Goal: Use online tool/utility: Utilize a website feature to perform a specific function

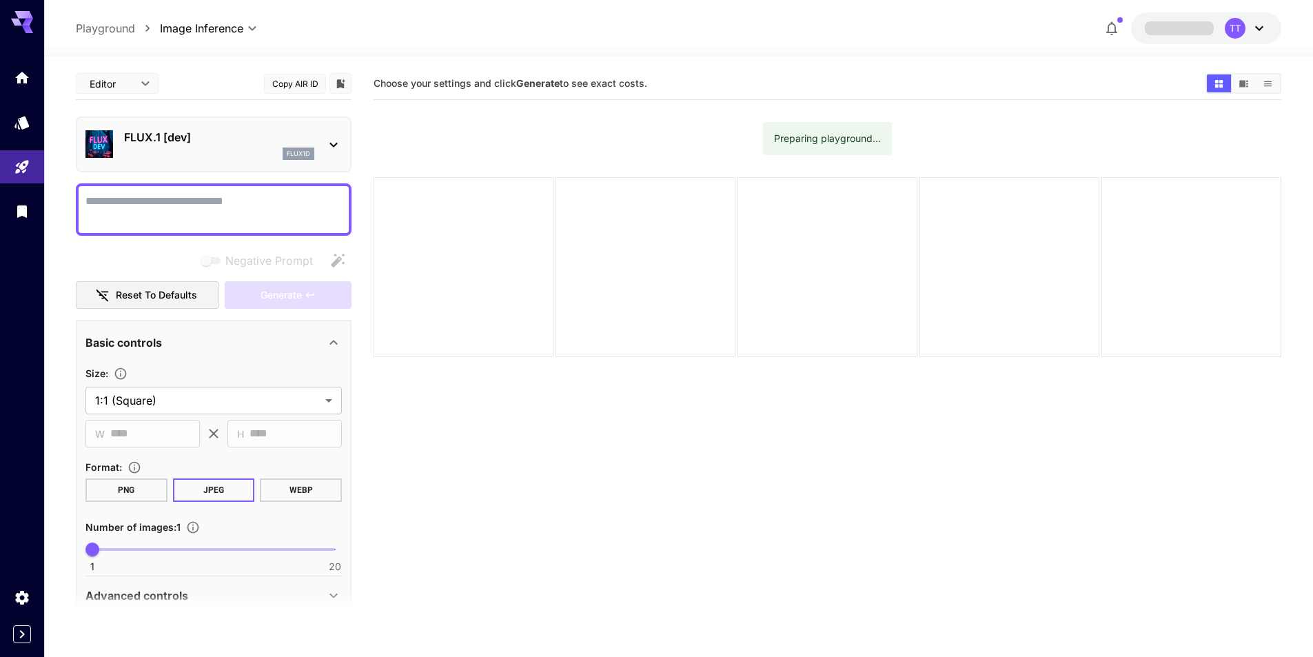
click at [333, 148] on icon at bounding box center [333, 145] width 17 height 17
click at [333, 144] on icon at bounding box center [333, 145] width 17 height 17
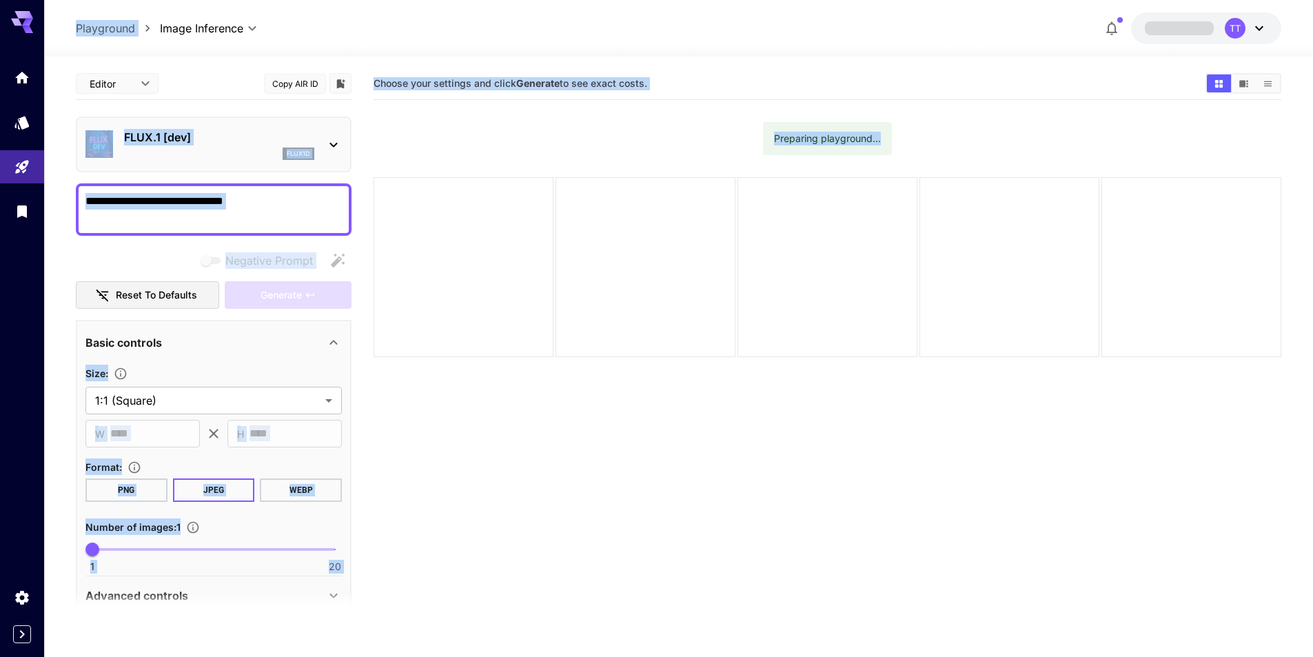
click at [332, 141] on icon at bounding box center [333, 145] width 17 height 17
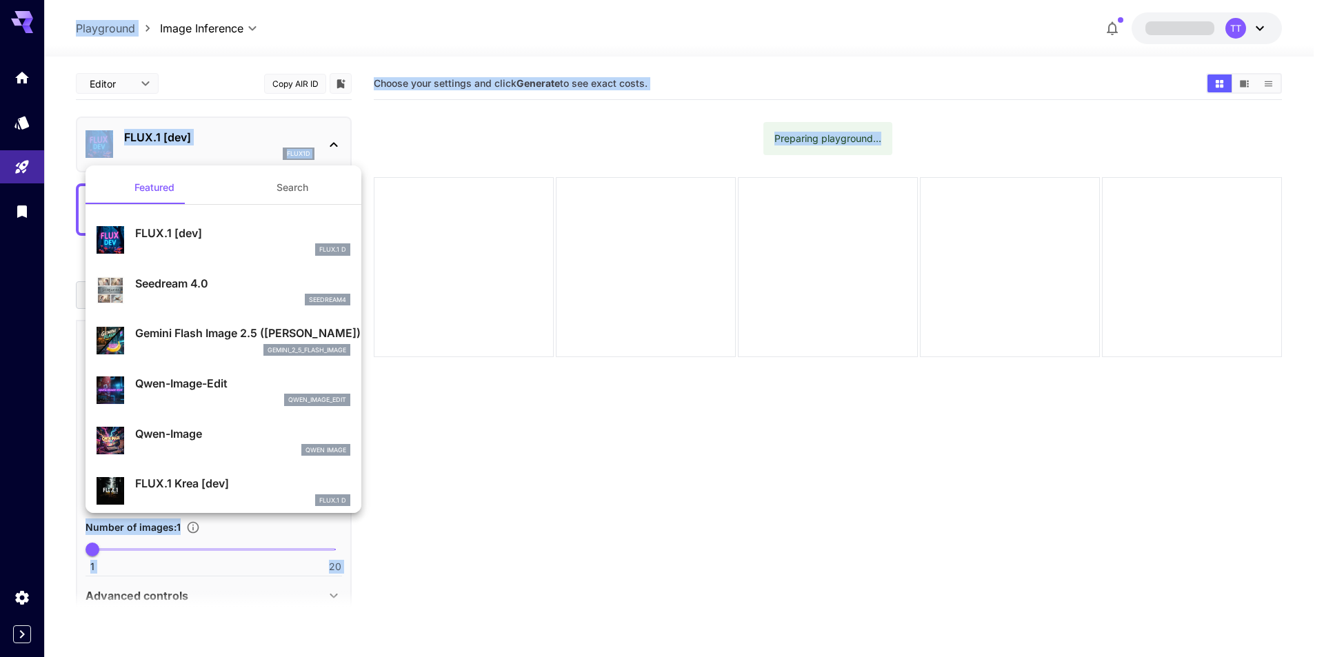
click at [332, 141] on div at bounding box center [662, 328] width 1324 height 657
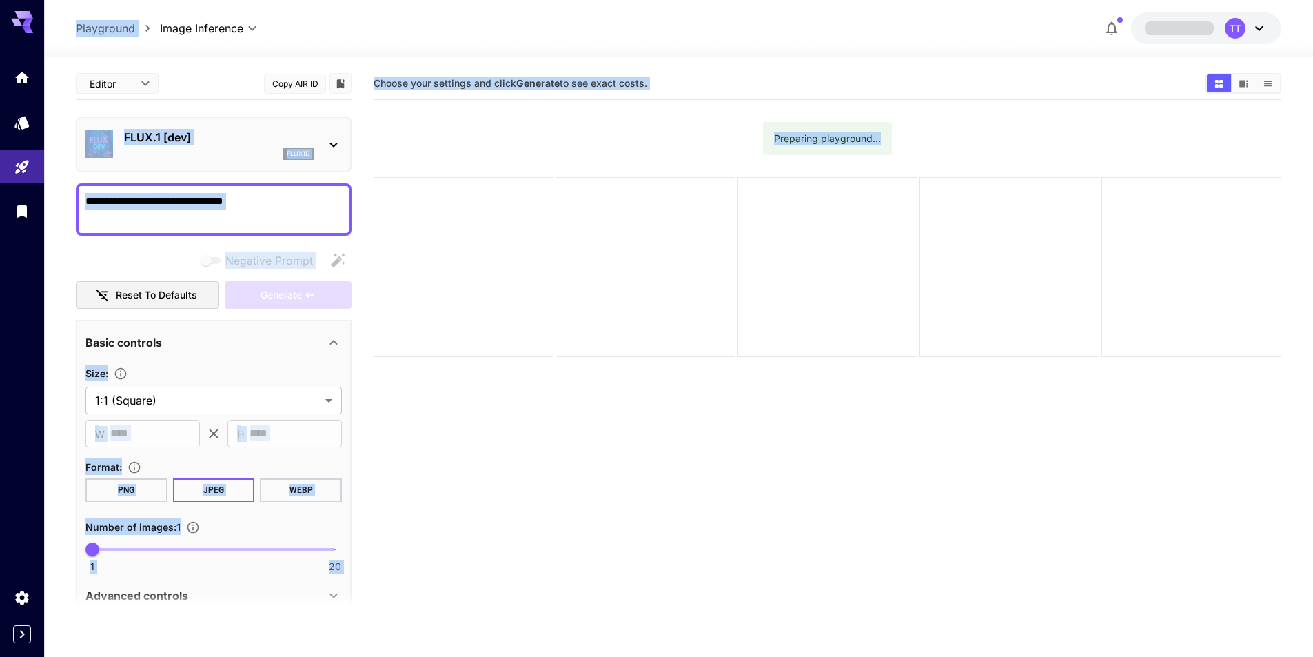
click at [332, 141] on icon at bounding box center [333, 145] width 17 height 17
click at [333, 145] on icon at bounding box center [334, 145] width 8 height 5
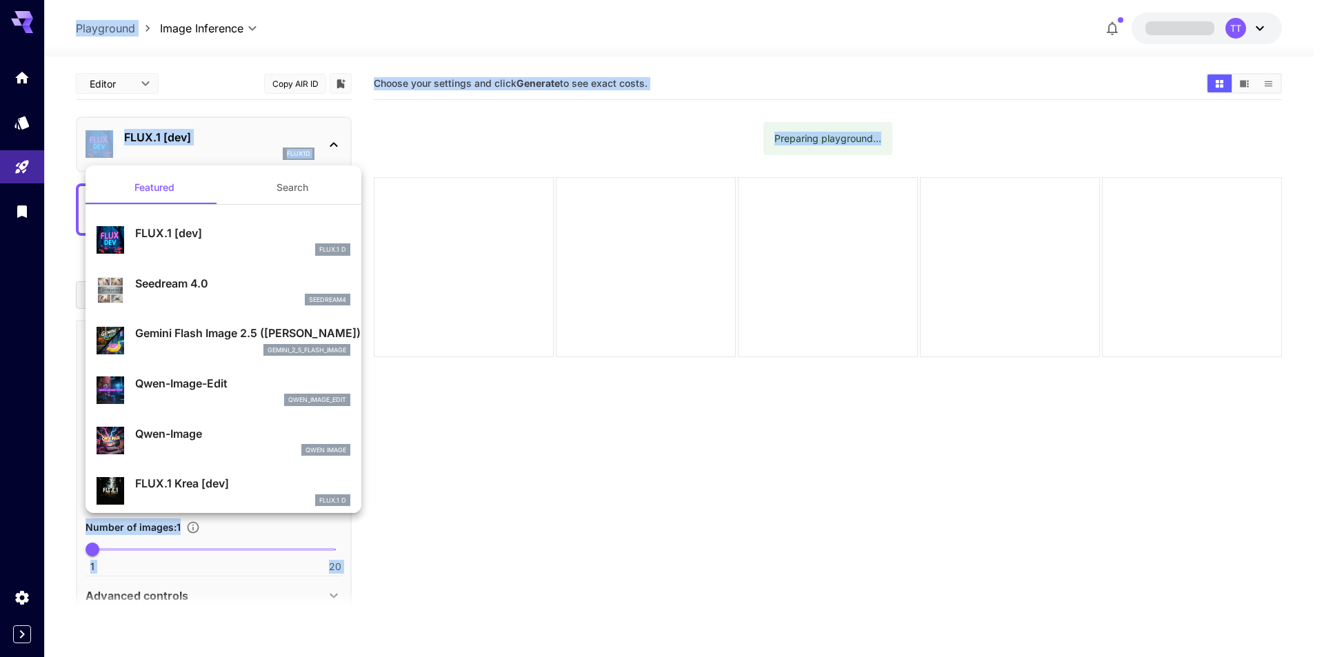
click at [234, 342] on div "Gemini Flash Image 2.5 ([PERSON_NAME]) gemini_2_5_flash_image" at bounding box center [242, 340] width 215 height 31
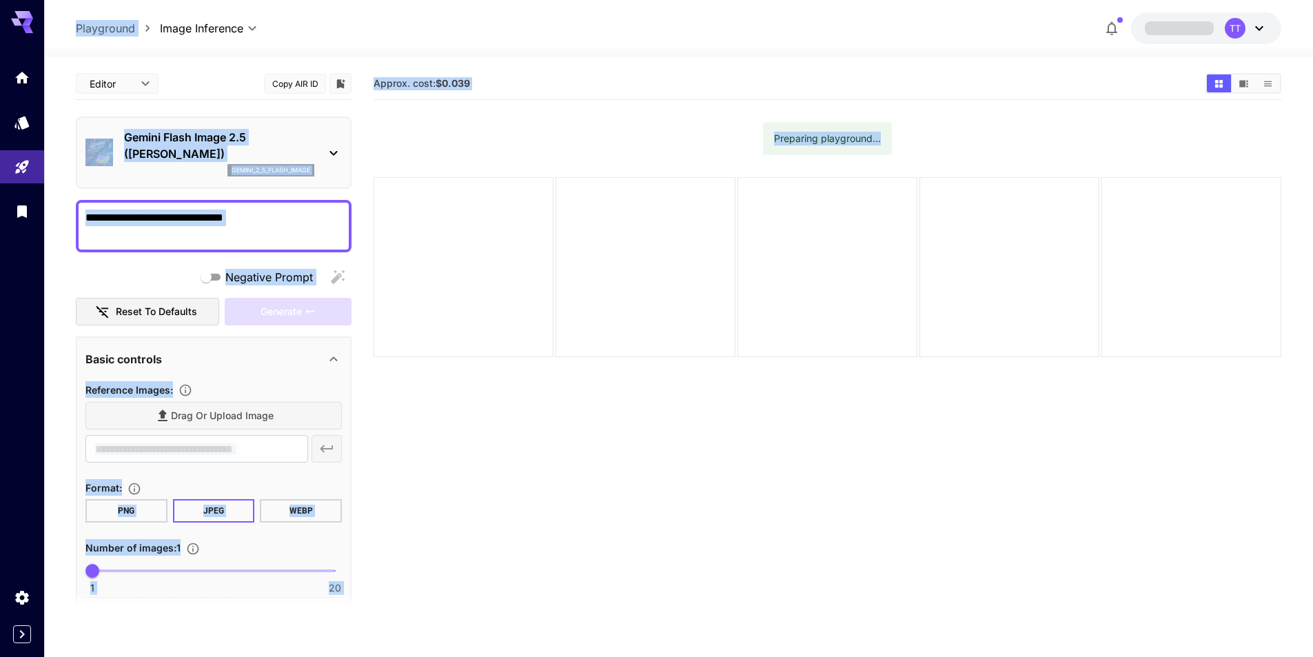
click at [334, 152] on icon at bounding box center [333, 153] width 17 height 17
click at [330, 157] on icon at bounding box center [333, 153] width 17 height 17
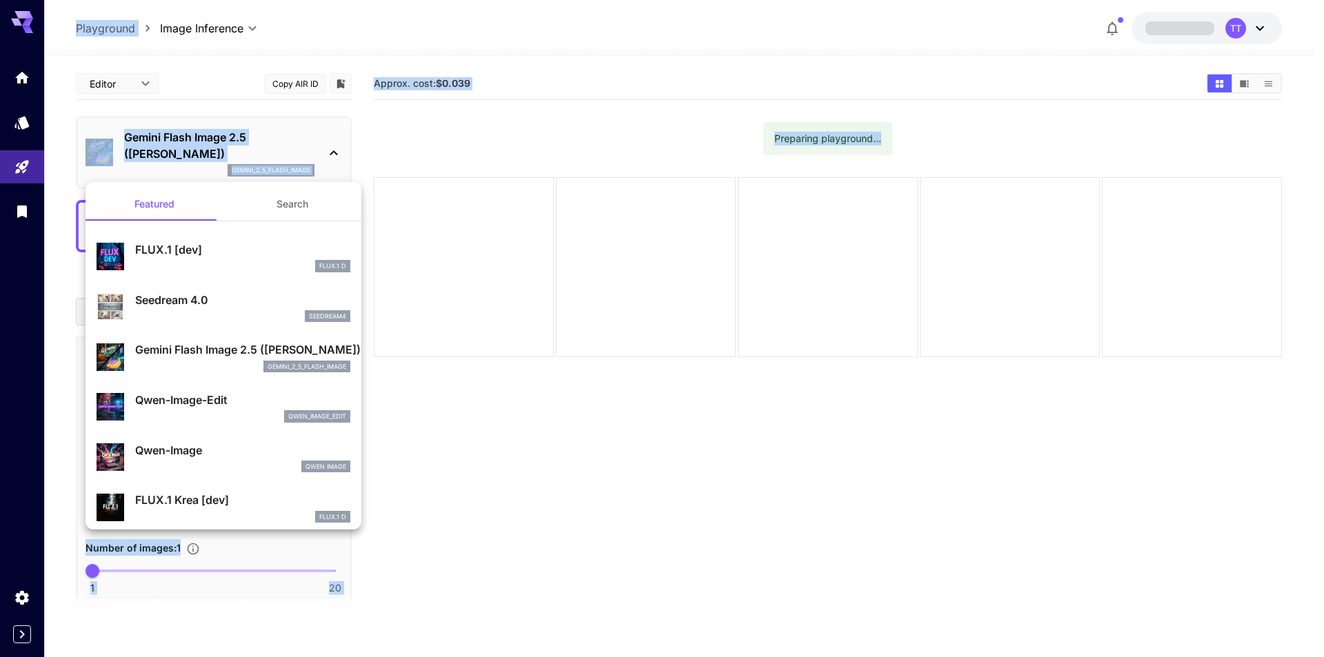
click at [214, 247] on p "FLUX.1 [dev]" at bounding box center [242, 249] width 215 height 17
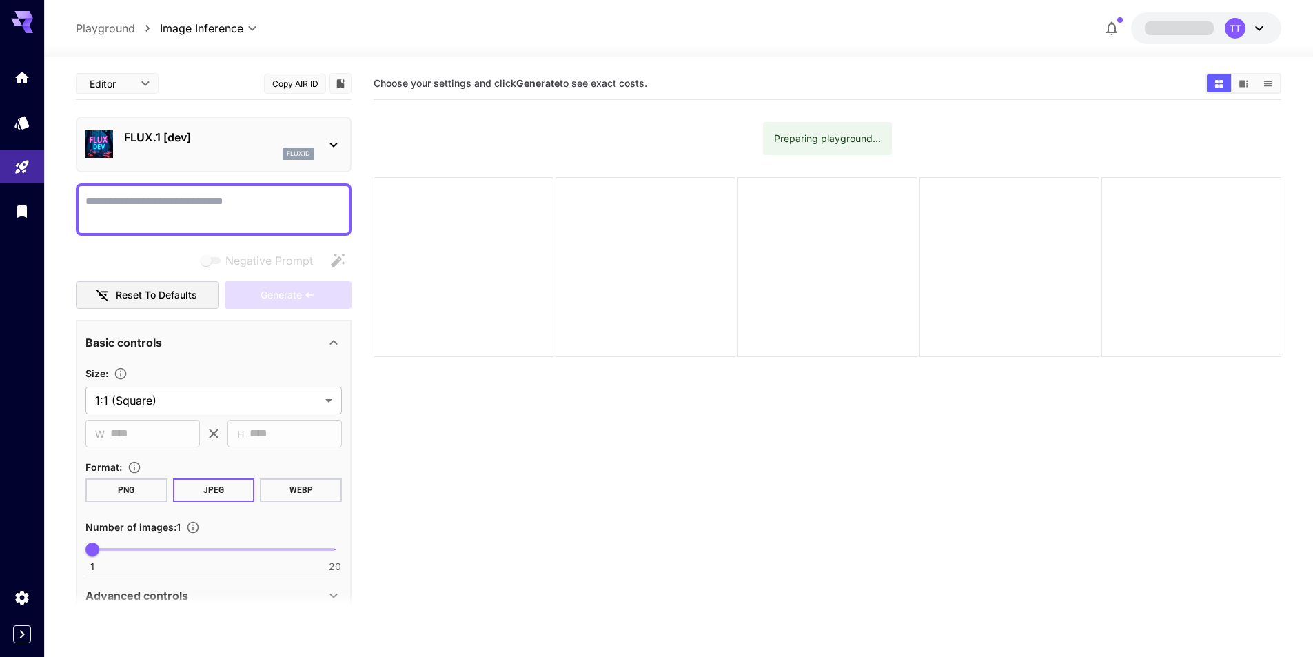
click at [574, 75] on div "Choose your settings and click Generate to see exact costs." at bounding box center [828, 83] width 908 height 21
click at [557, 83] on b "Generate" at bounding box center [537, 83] width 43 height 12
click at [25, 18] on icon at bounding box center [22, 18] width 22 height 14
click at [172, 204] on textarea "Negative Prompt" at bounding box center [213, 209] width 256 height 33
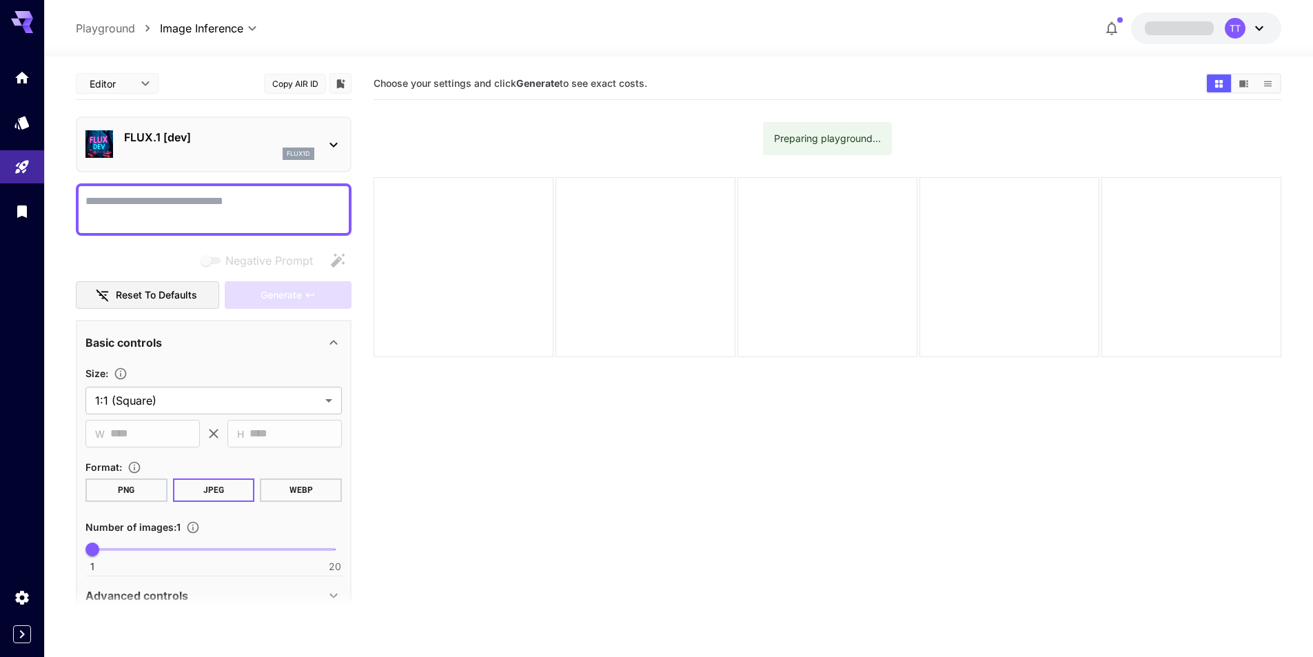
paste textarea "**********"
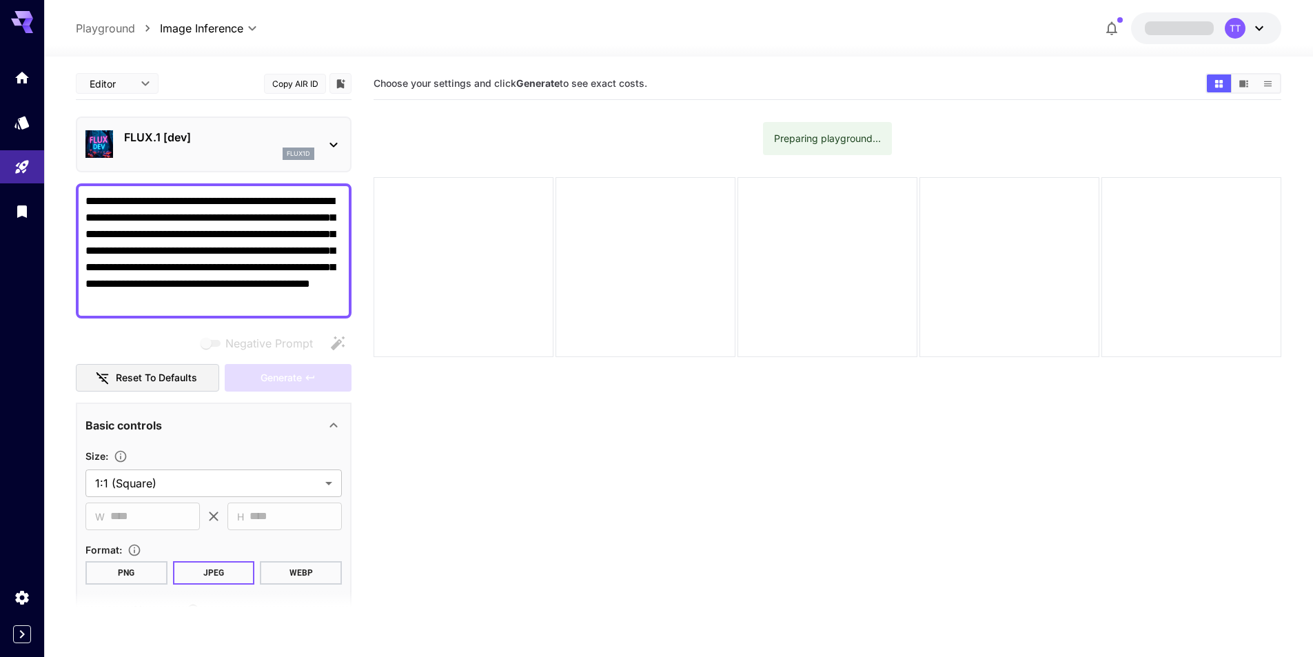
type textarea "**********"
click at [276, 376] on div "Generate" at bounding box center [288, 378] width 127 height 28
